Goal: Task Accomplishment & Management: Use online tool/utility

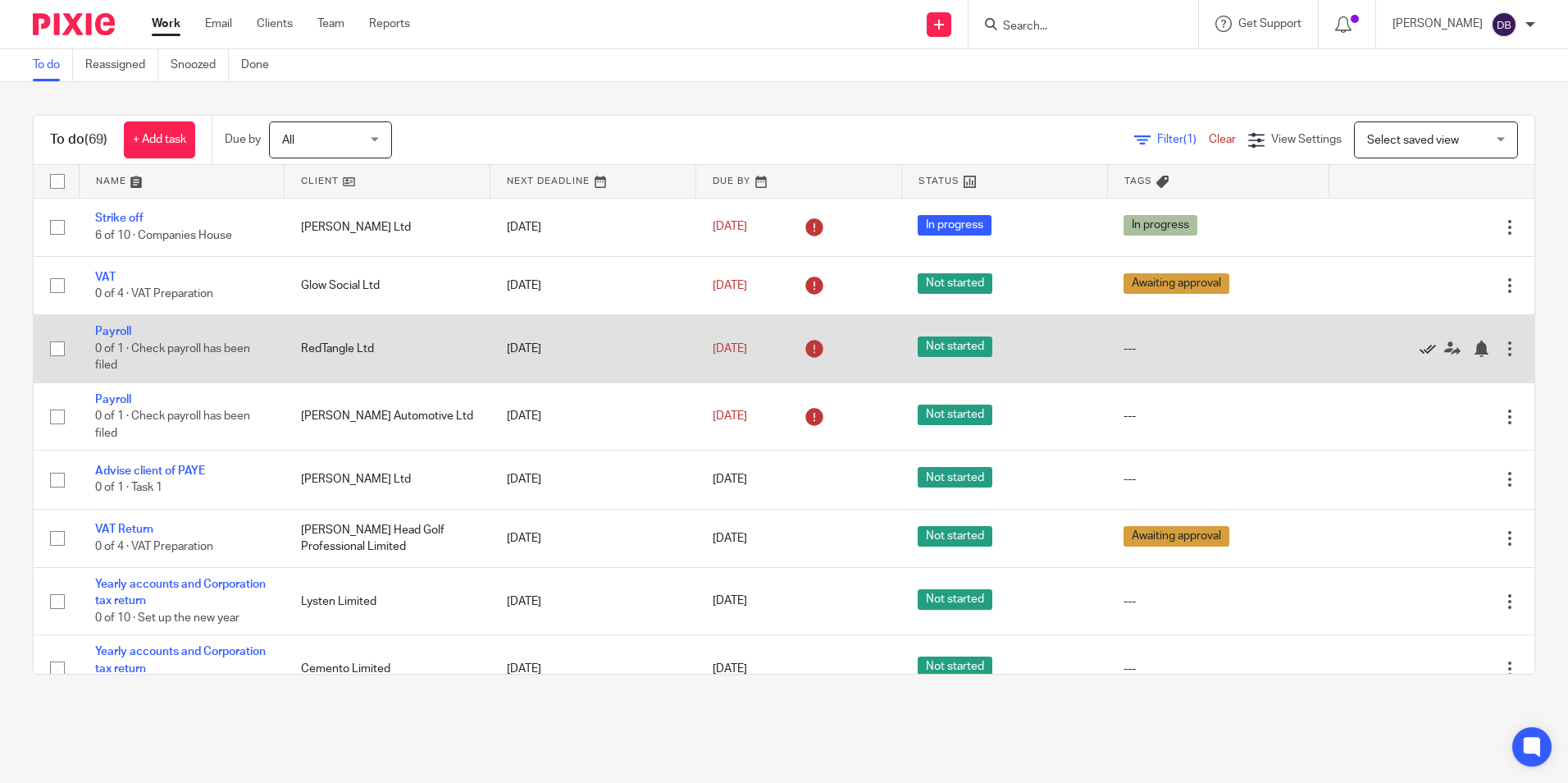
click at [1419, 346] on icon at bounding box center [1428, 349] width 17 height 17
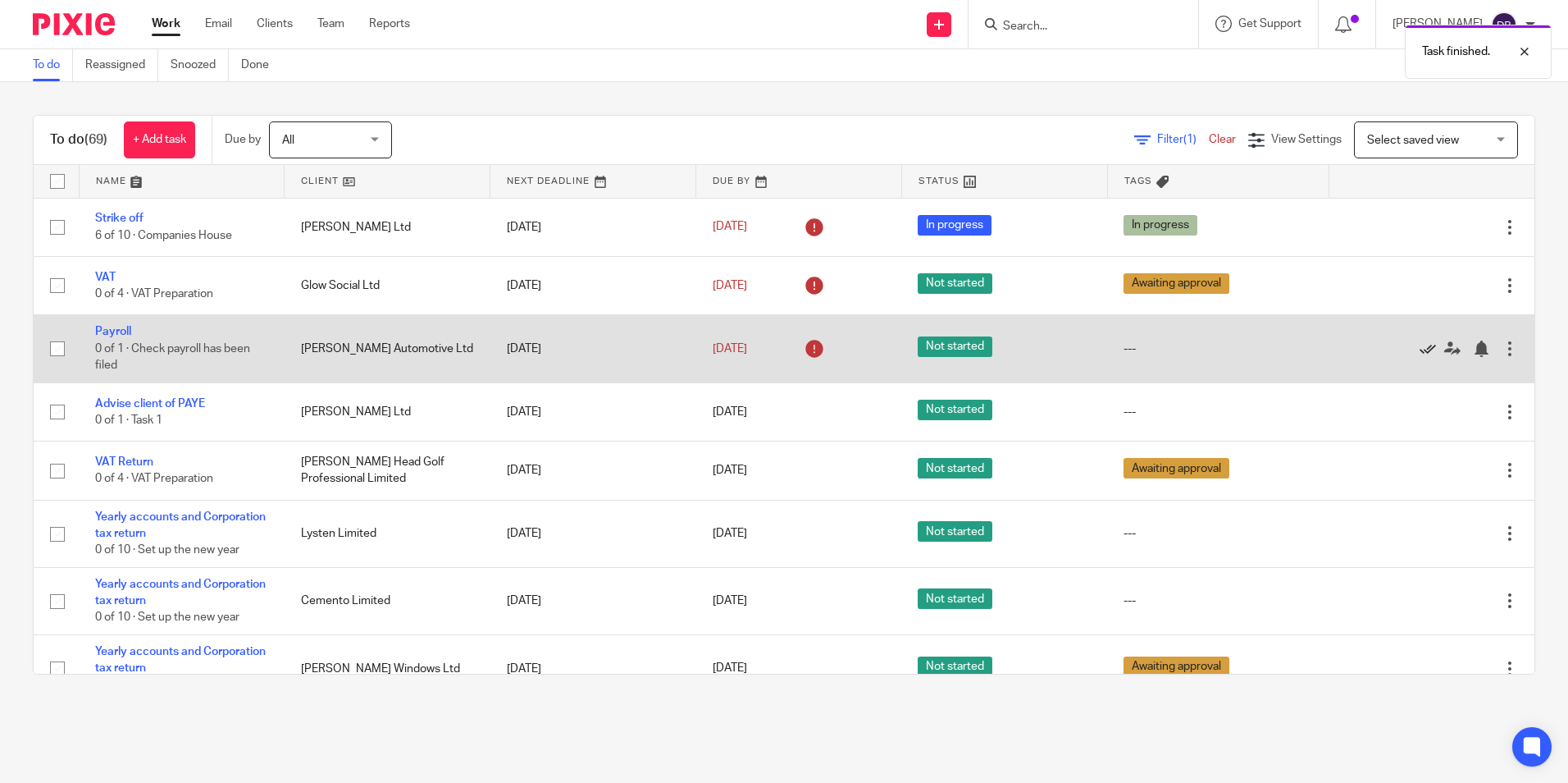
click at [1419, 348] on icon at bounding box center [1428, 349] width 17 height 17
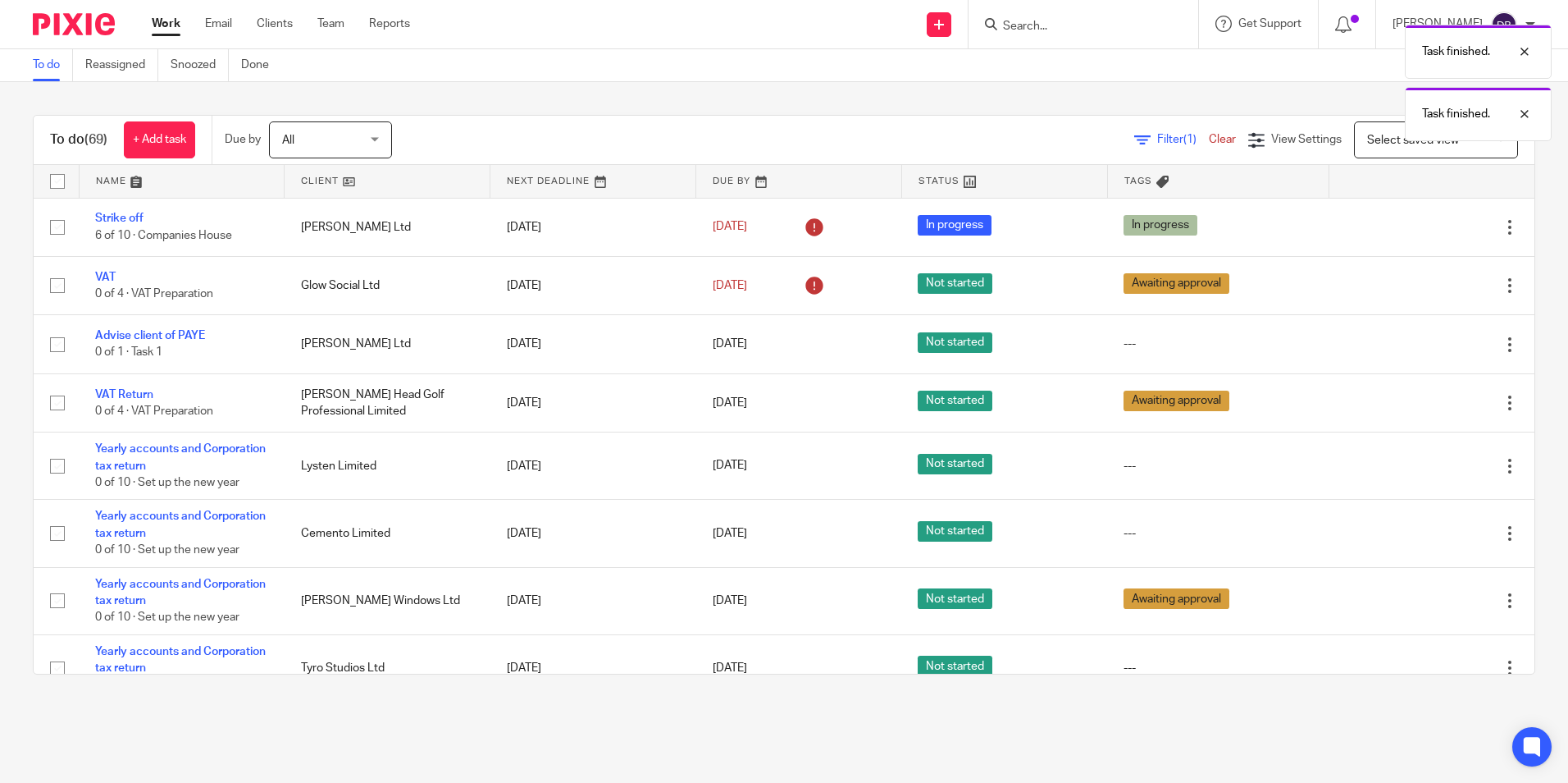
click at [1419, 348] on icon at bounding box center [1428, 345] width 17 height 17
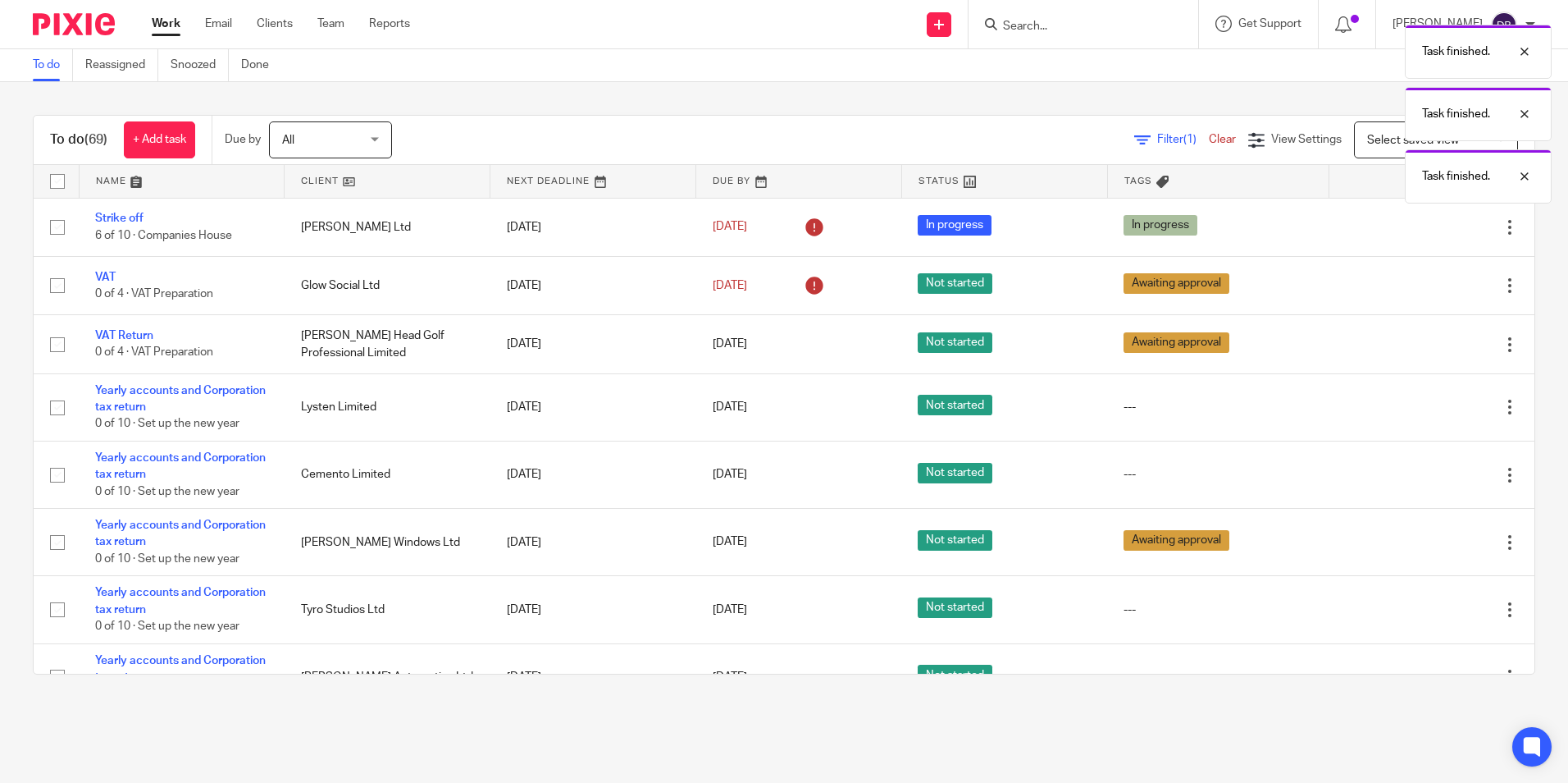
click at [56, 28] on img at bounding box center [73, 24] width 82 height 23
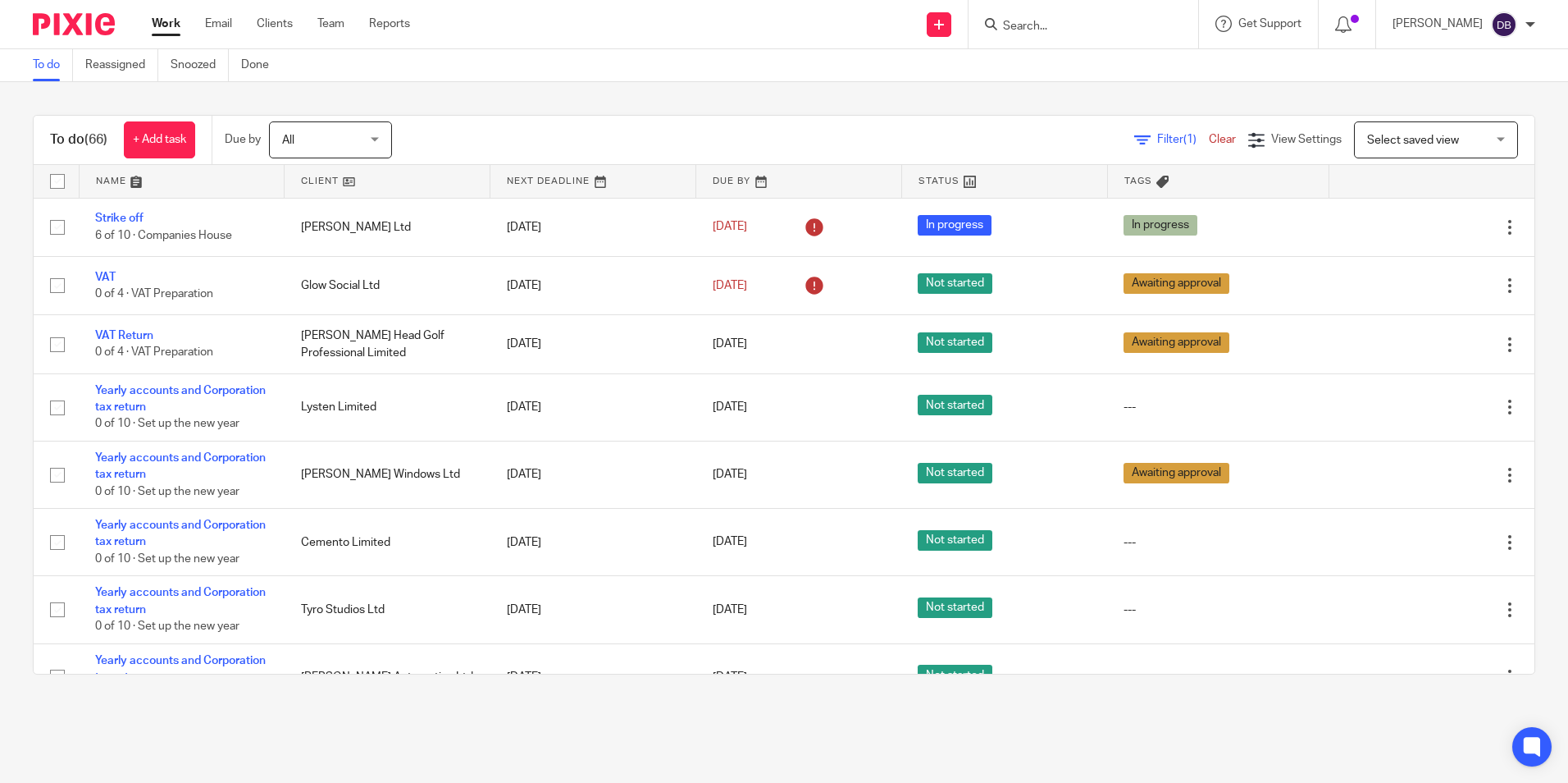
click at [1137, 19] on form at bounding box center [1088, 24] width 174 height 21
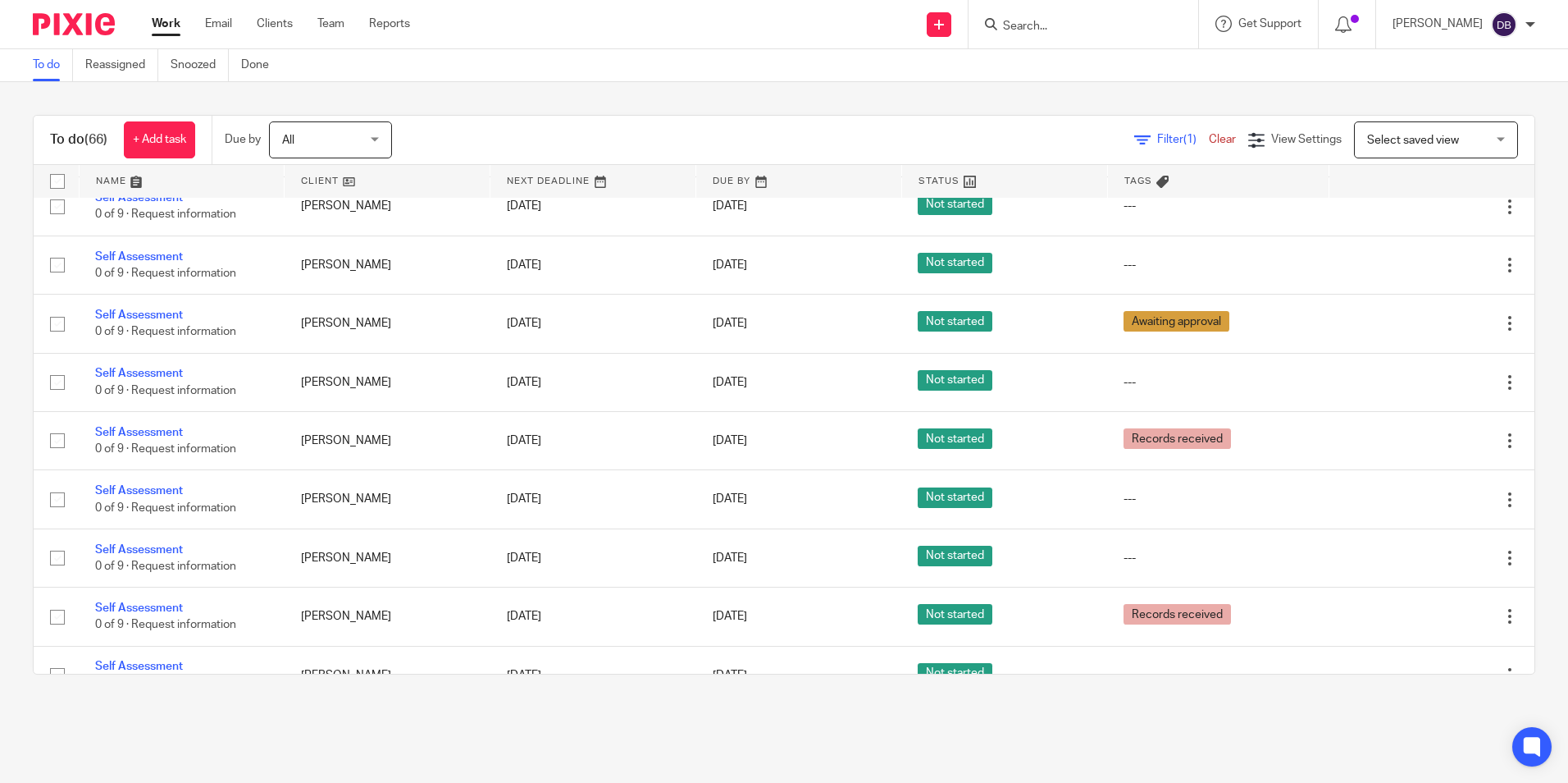
scroll to position [2462, 0]
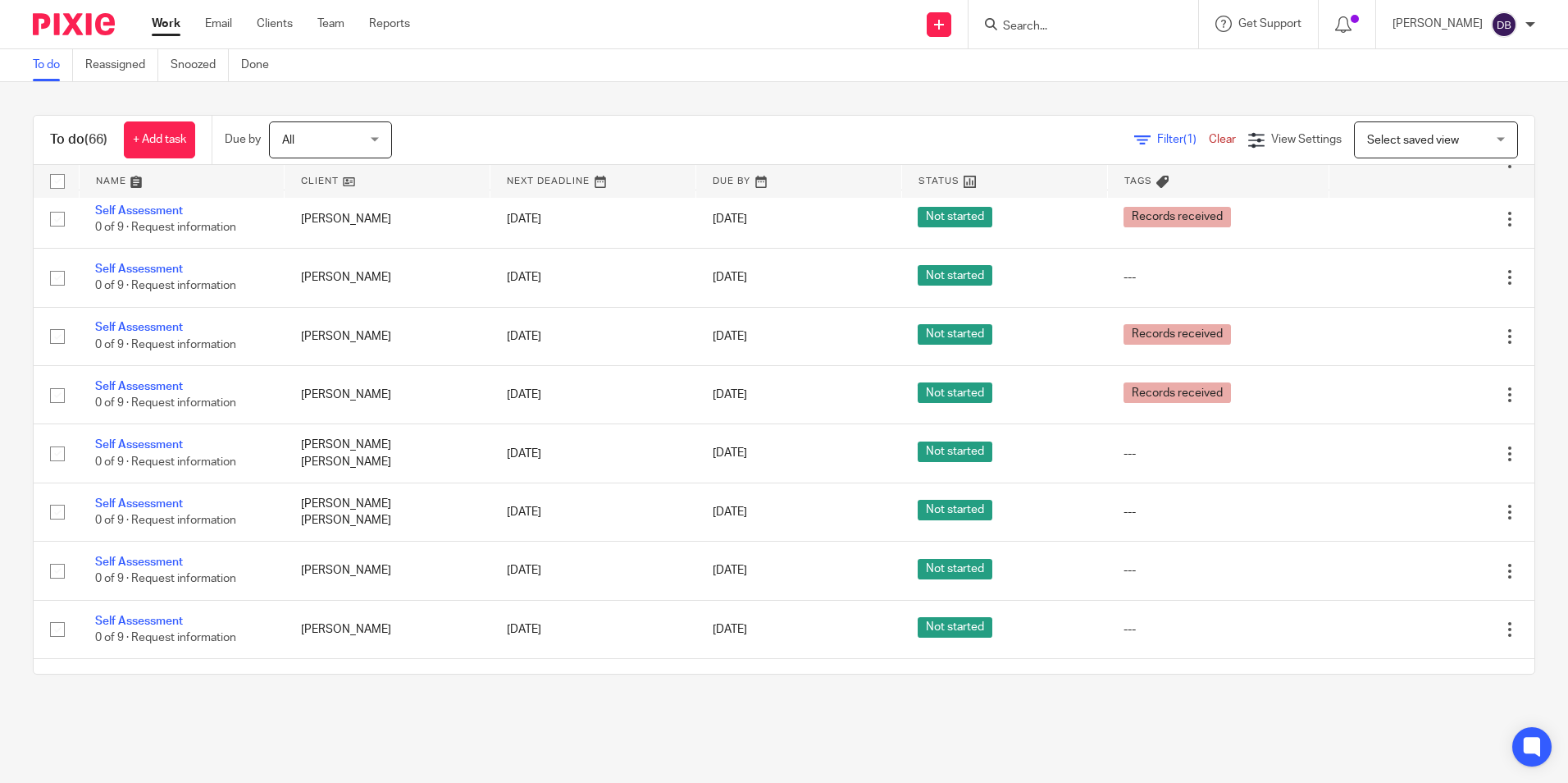
click at [1051, 17] on form at bounding box center [1088, 24] width 174 height 21
drag, startPoint x: 1056, startPoint y: 42, endPoint x: 1052, endPoint y: 25, distance: 17.5
click at [1055, 43] on div at bounding box center [1083, 24] width 229 height 48
click at [1052, 25] on input "Search" at bounding box center [1075, 28] width 148 height 15
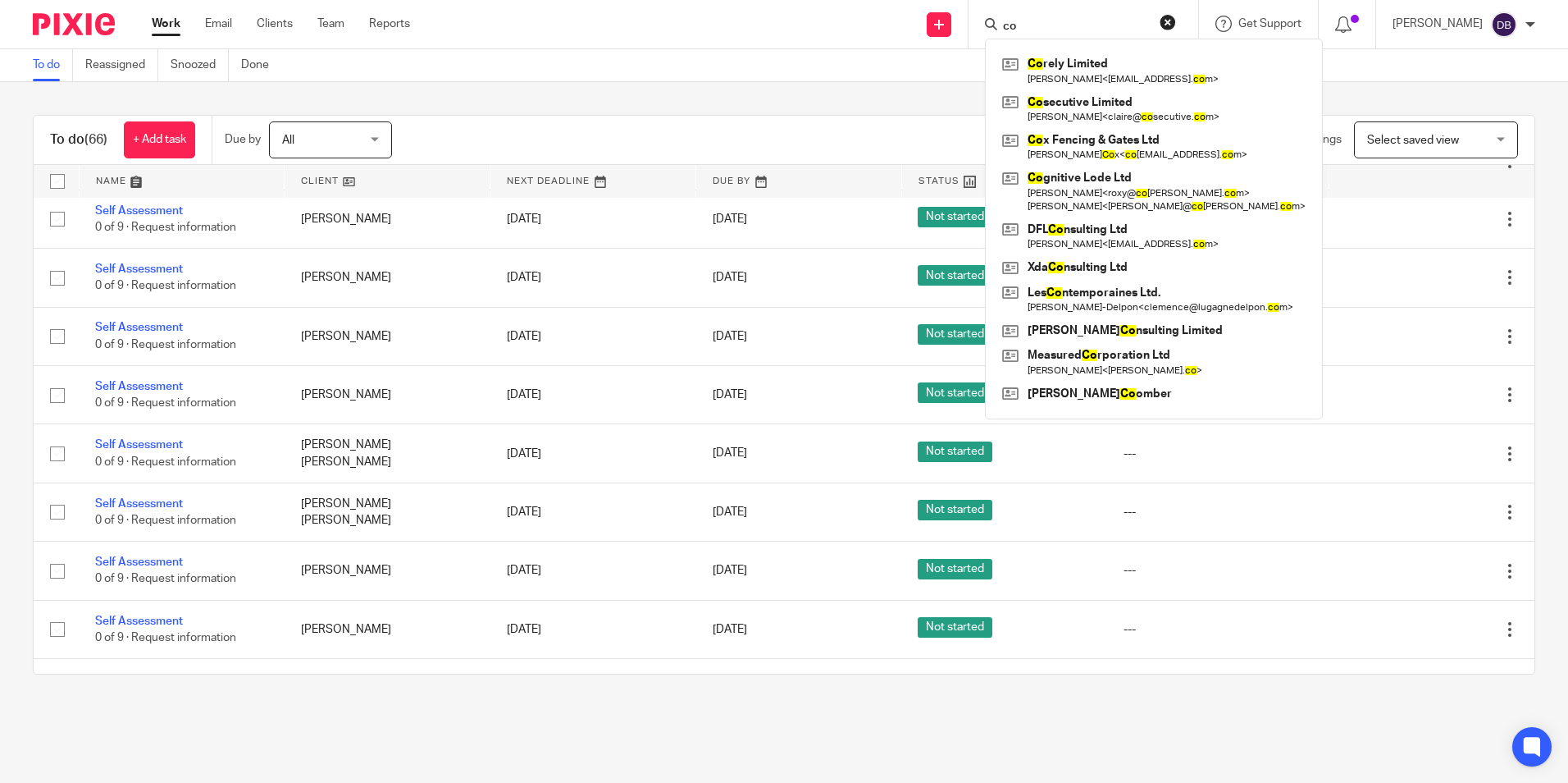
type input "c"
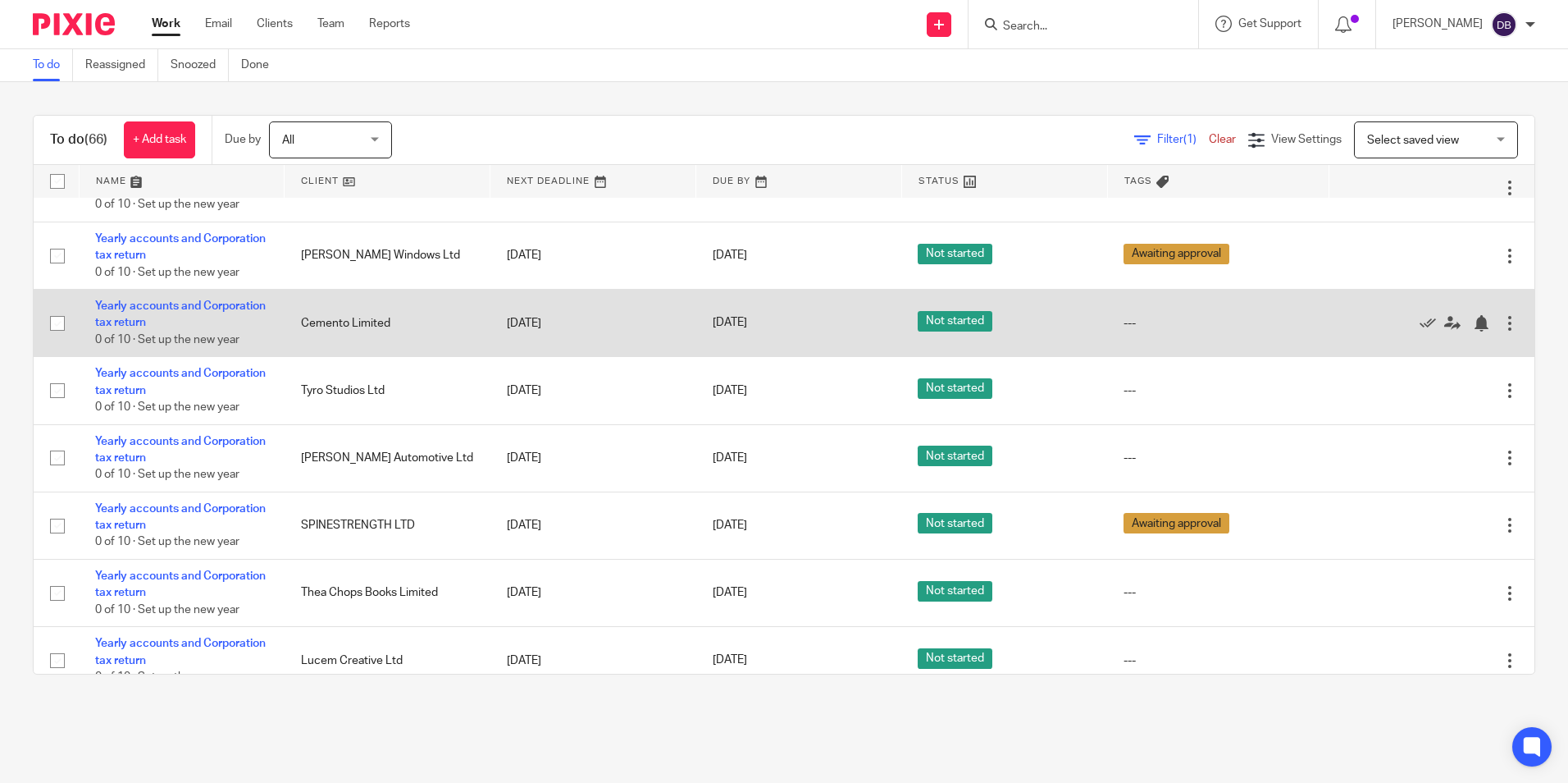
scroll to position [164, 0]
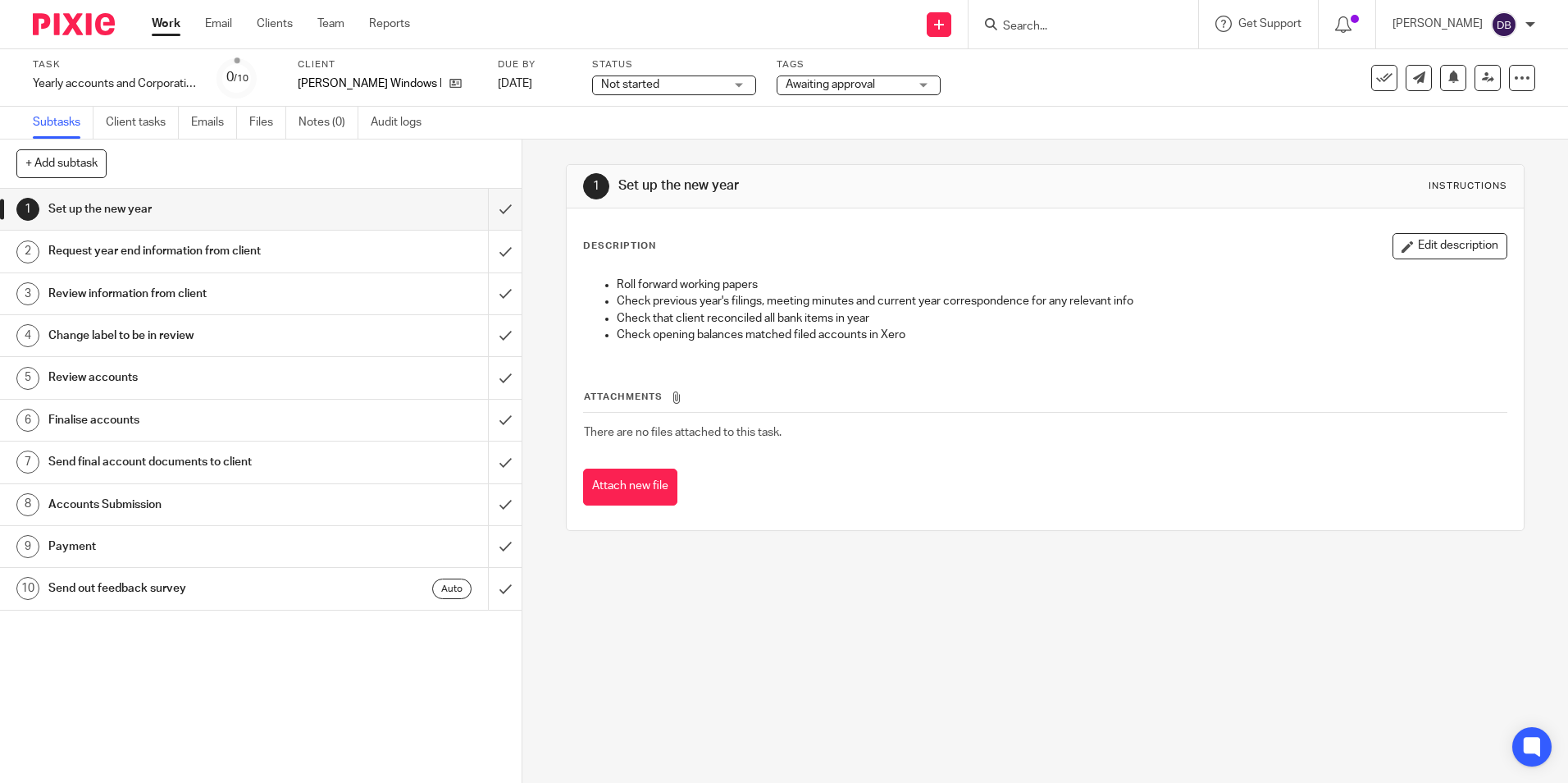
click at [1053, 20] on input "Search" at bounding box center [1075, 28] width 148 height 15
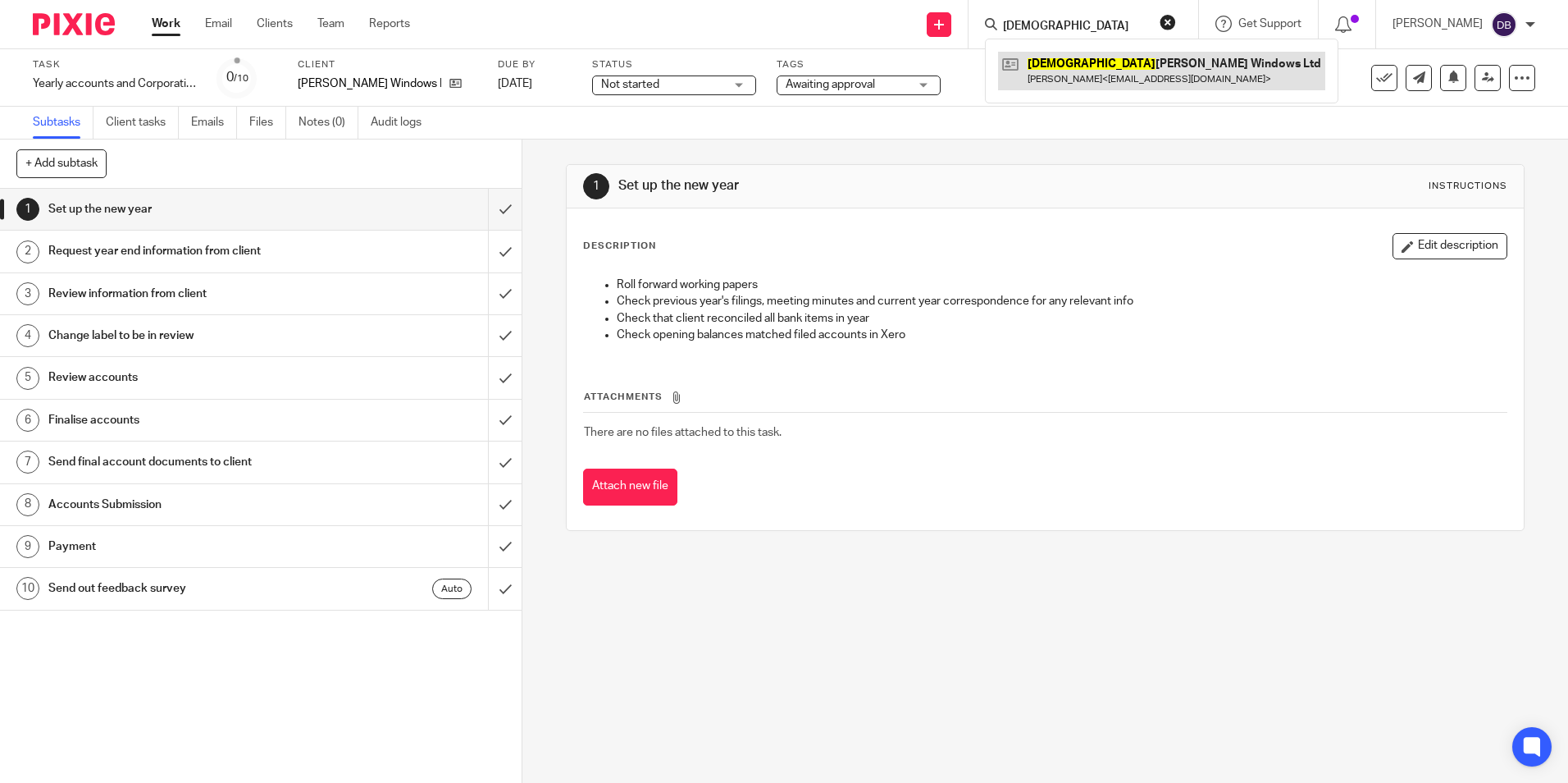
type input "god"
click at [1126, 54] on link at bounding box center [1162, 70] width 327 height 38
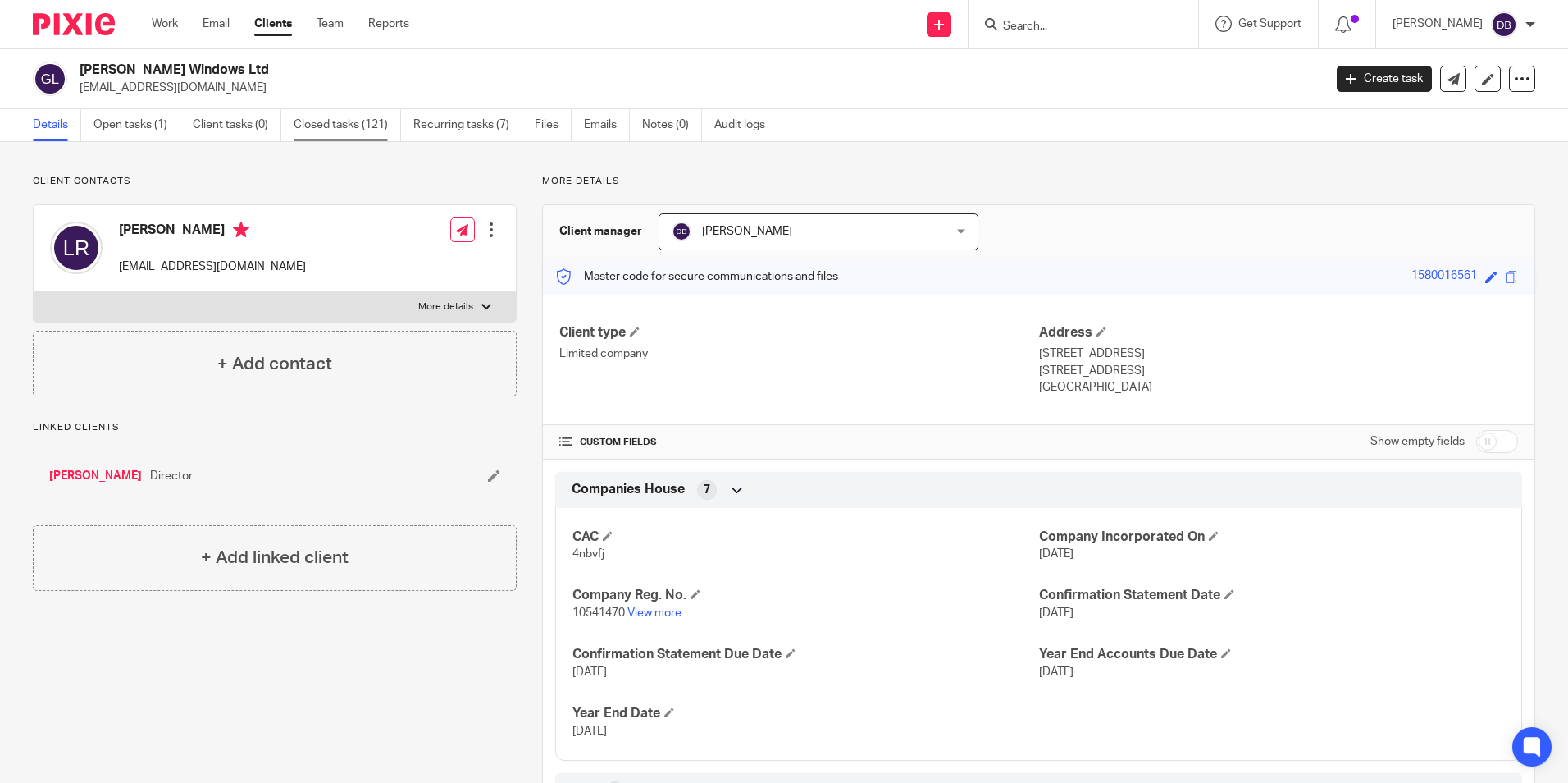
click at [341, 126] on link "Closed tasks (121)" at bounding box center [347, 125] width 108 height 32
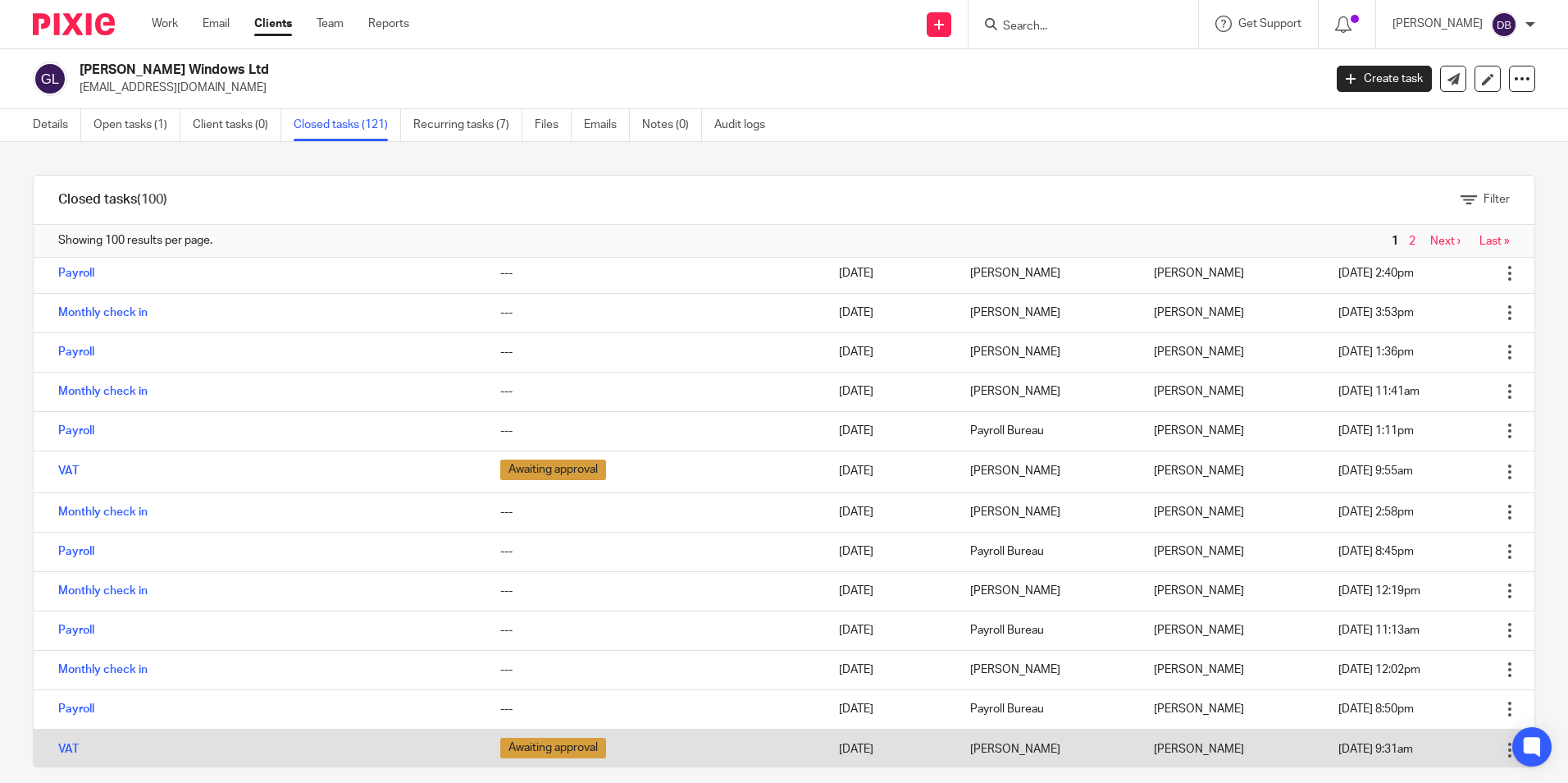
scroll to position [410, 0]
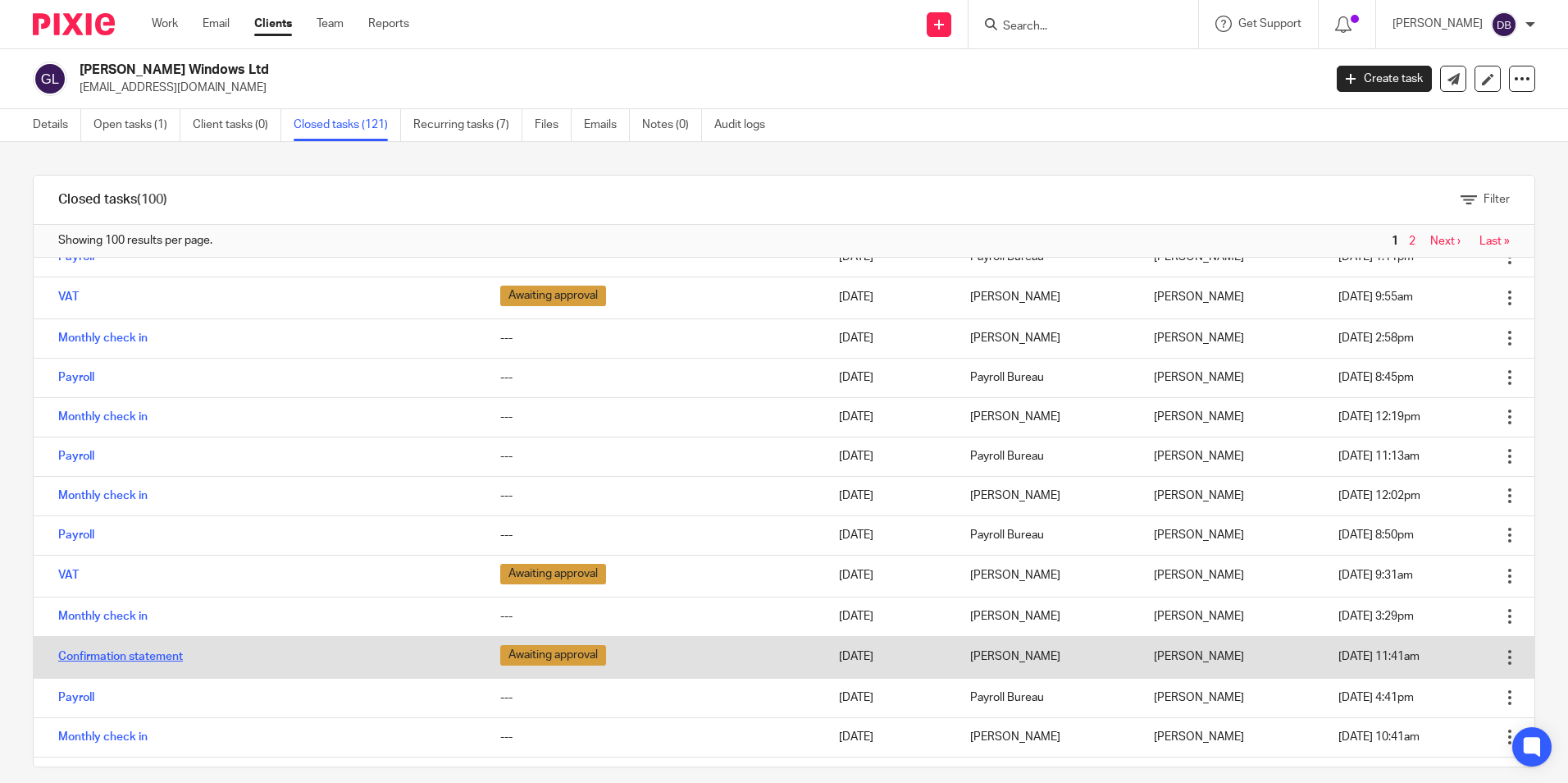
click at [127, 652] on link "Confirmation statement" at bounding box center [120, 656] width 124 height 12
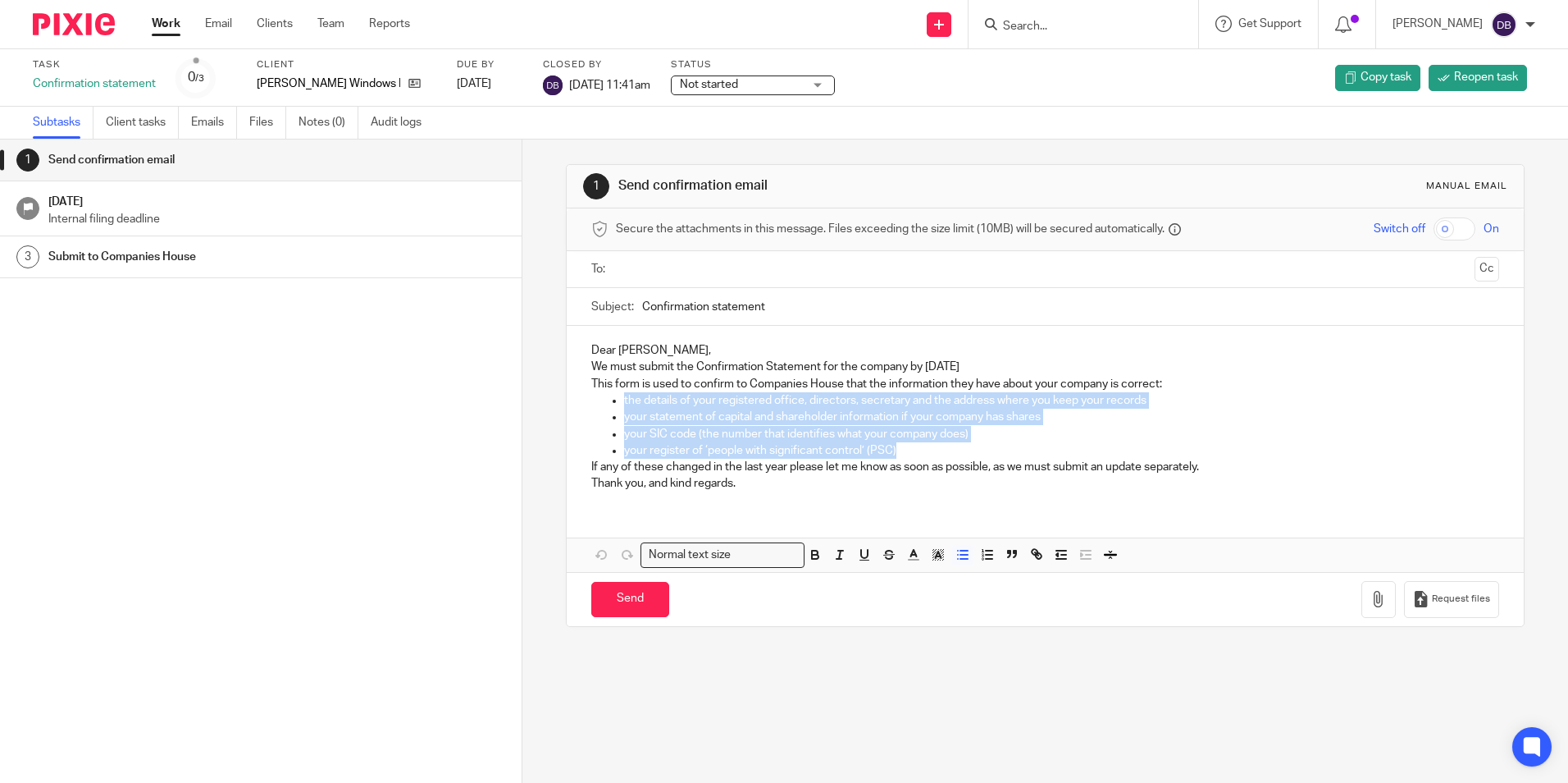
drag, startPoint x: 910, startPoint y: 447, endPoint x: 619, endPoint y: 400, distance: 294.8
click at [619, 400] on ul "the details of your registered office, directors, secretary and the address whe…" at bounding box center [1045, 426] width 907 height 67
copy ul "the details of your registered office, directors, secretary and the address whe…"
